Goal: Task Accomplishment & Management: Use online tool/utility

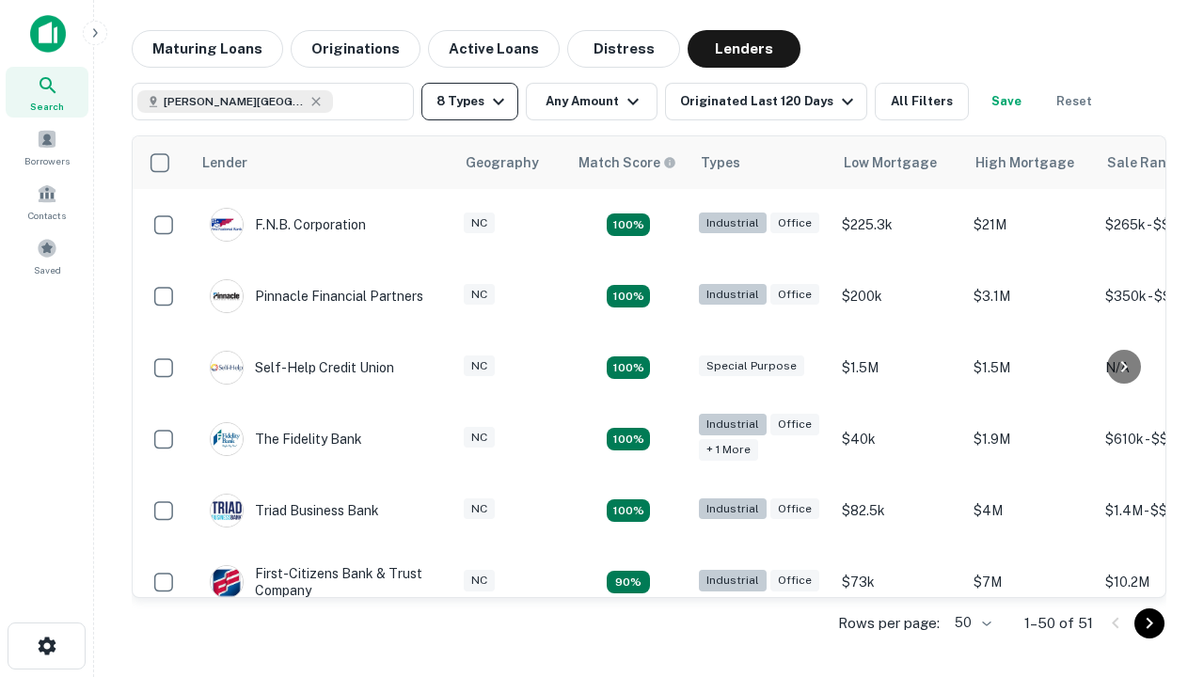
click at [469, 102] on button "8 Types" at bounding box center [469, 102] width 97 height 38
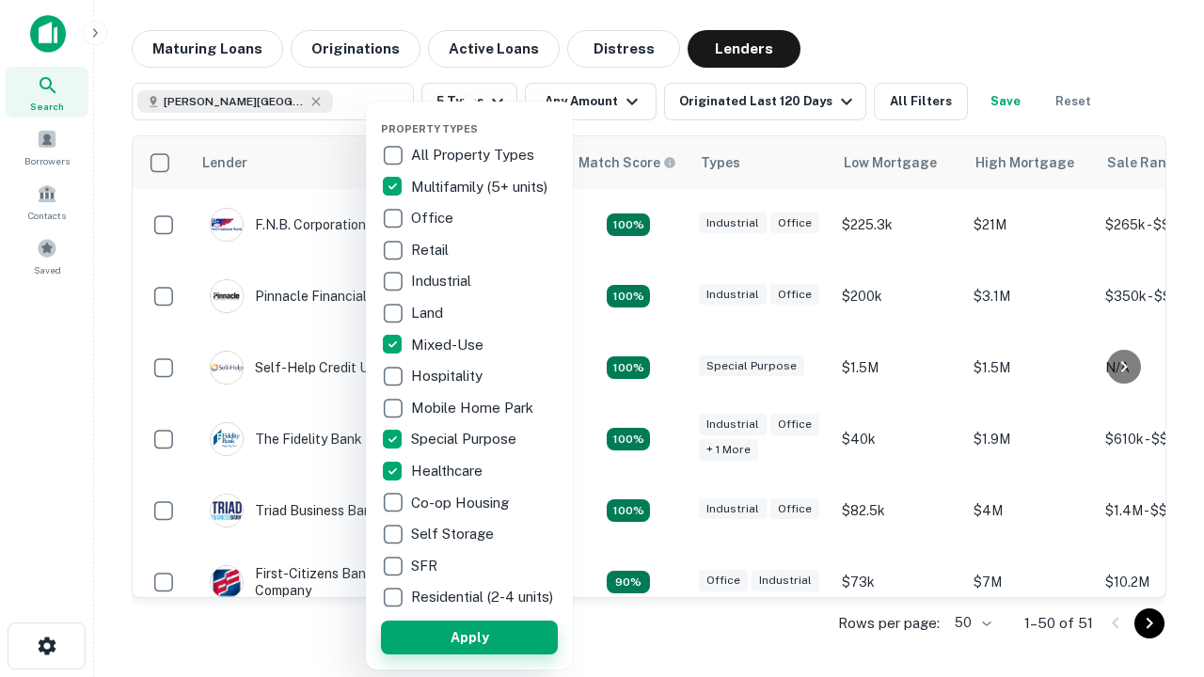
click at [469, 637] on button "Apply" at bounding box center [469, 638] width 177 height 34
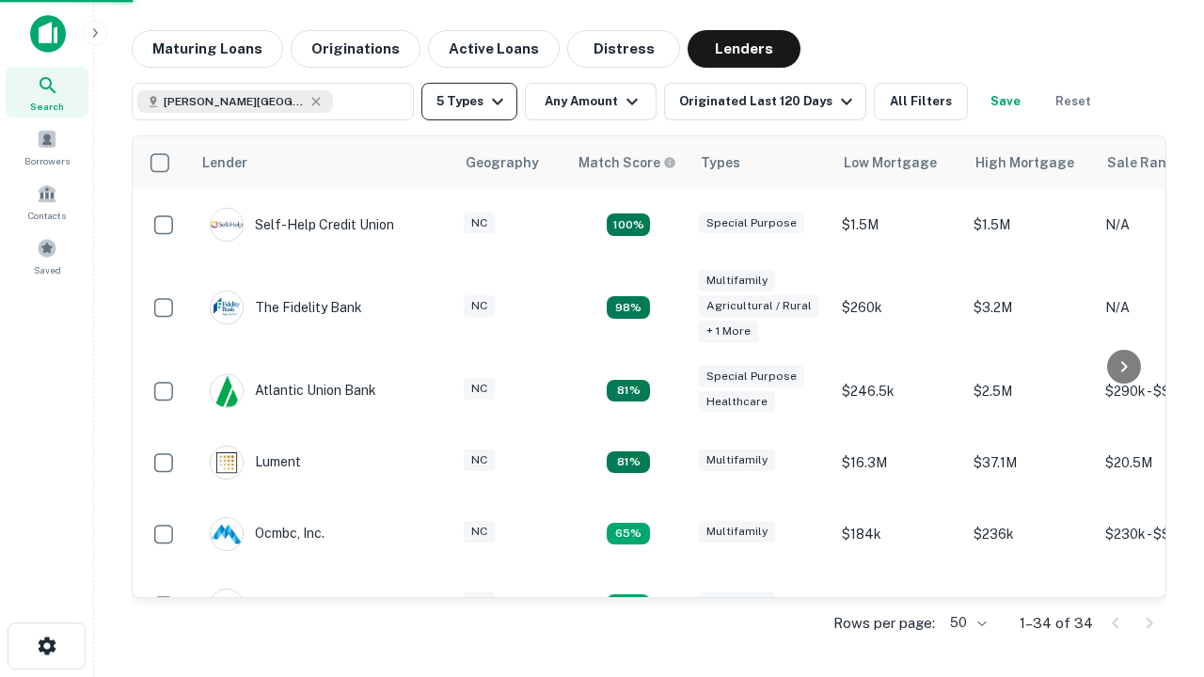
click at [469, 102] on button "5 Types" at bounding box center [469, 102] width 96 height 38
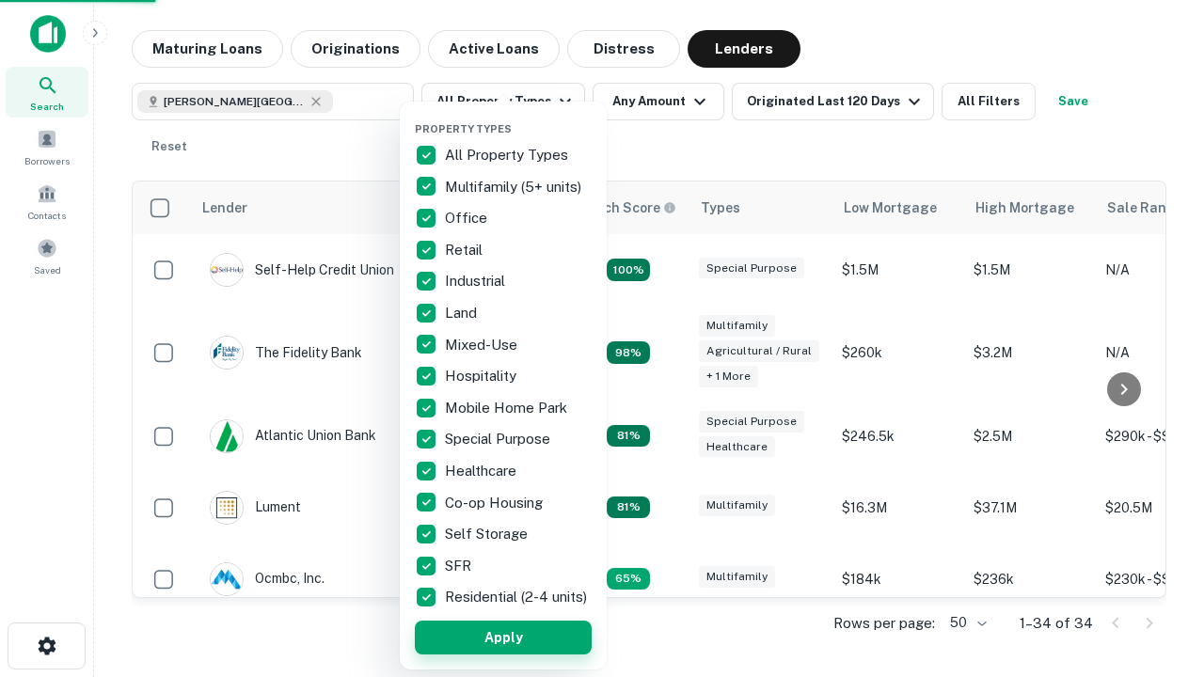
click at [503, 637] on button "Apply" at bounding box center [503, 638] width 177 height 34
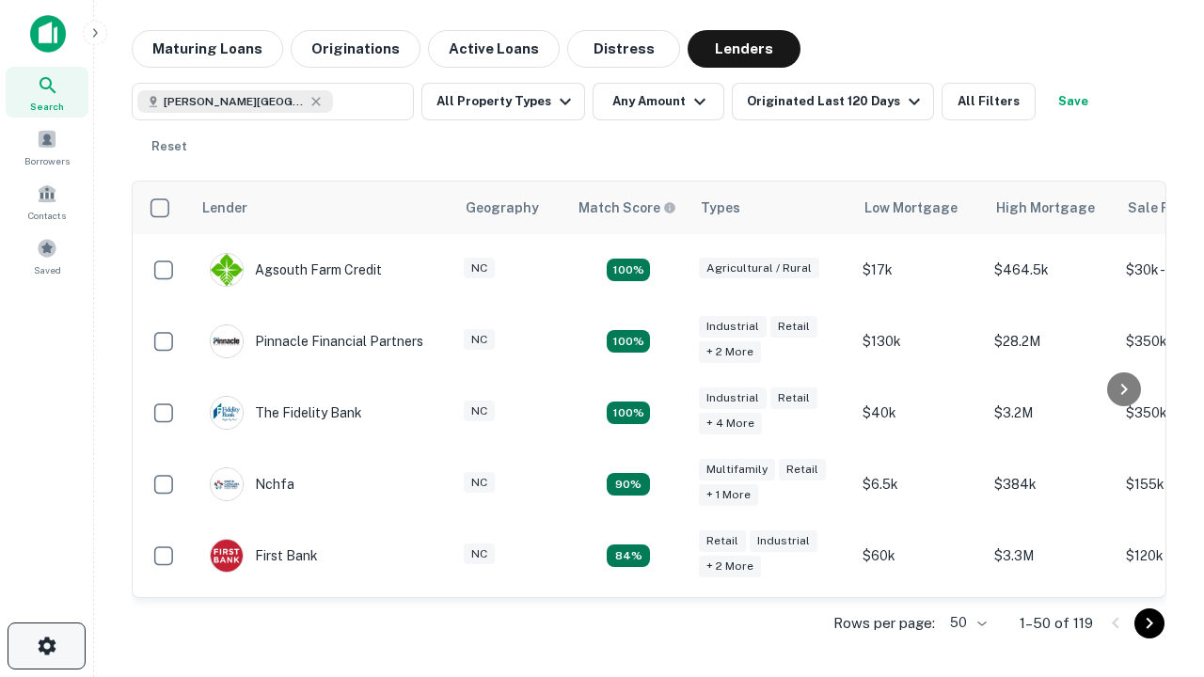
click at [46, 646] on icon "button" at bounding box center [47, 646] width 23 height 23
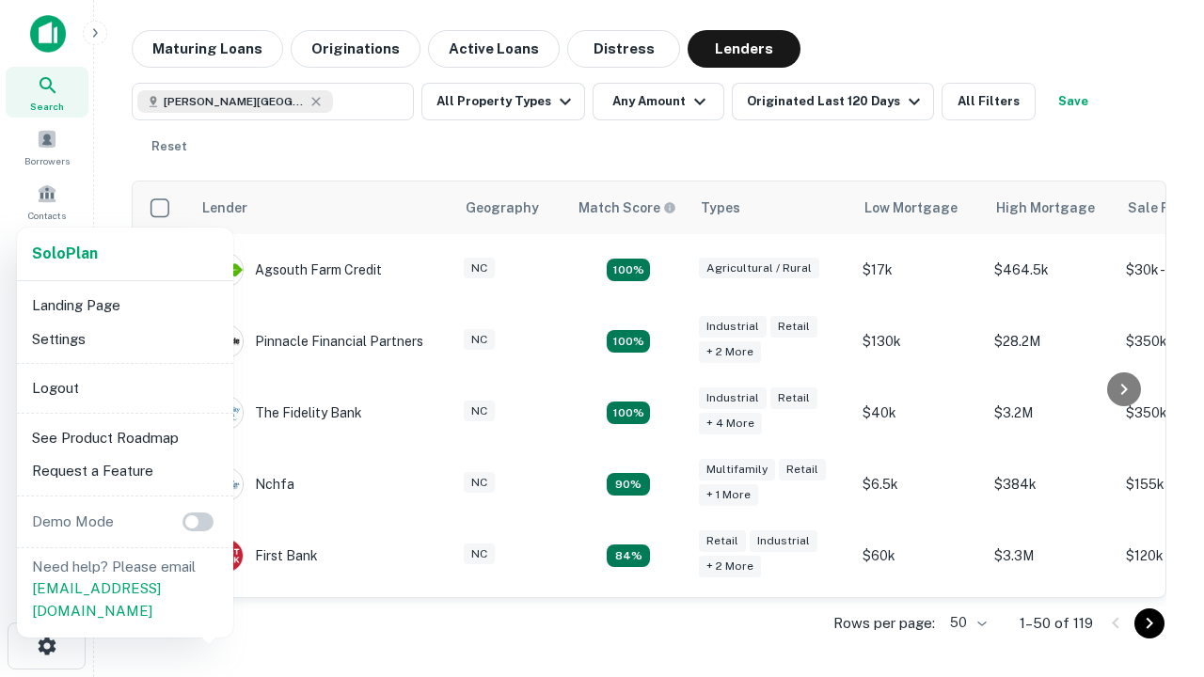
click at [124, 388] on li "Logout" at bounding box center [124, 389] width 201 height 34
